Goal: Information Seeking & Learning: Find specific fact

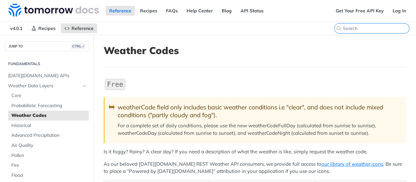
click at [364, 27] on input "CTRL-K" at bounding box center [376, 28] width 66 height 6
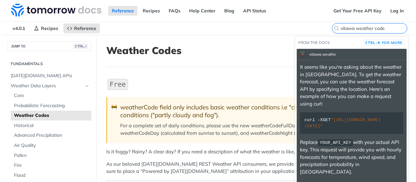
scroll to position [52, 0]
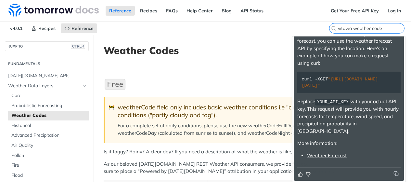
type input "vitawa weather code"
click at [340, 155] on link "Weather Forecast" at bounding box center [327, 155] width 40 height 6
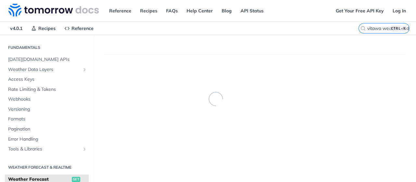
scroll to position [83, 0]
